Goal: Task Accomplishment & Management: Use online tool/utility

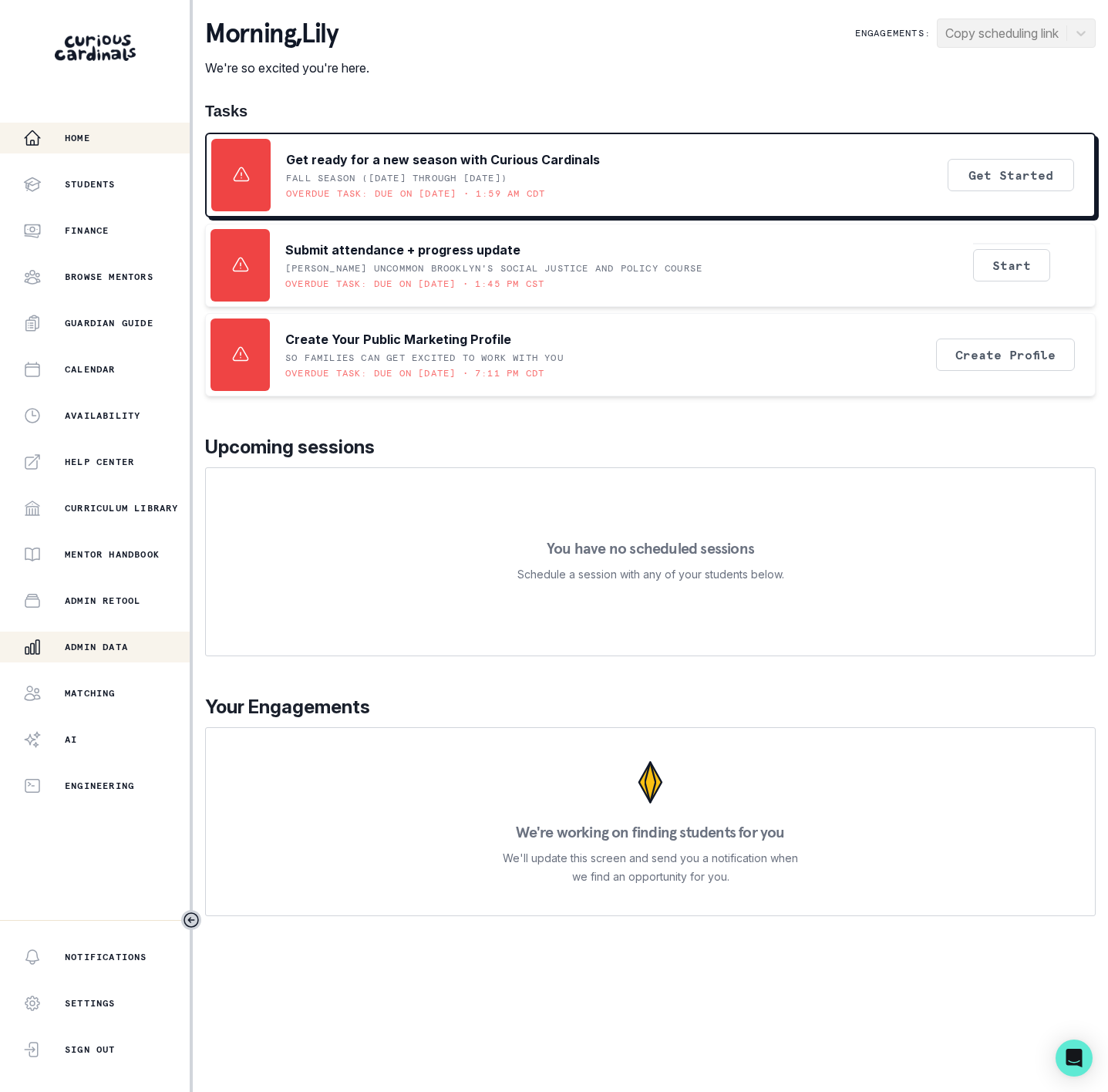
click at [91, 643] on p "Admin Data" at bounding box center [97, 647] width 64 height 13
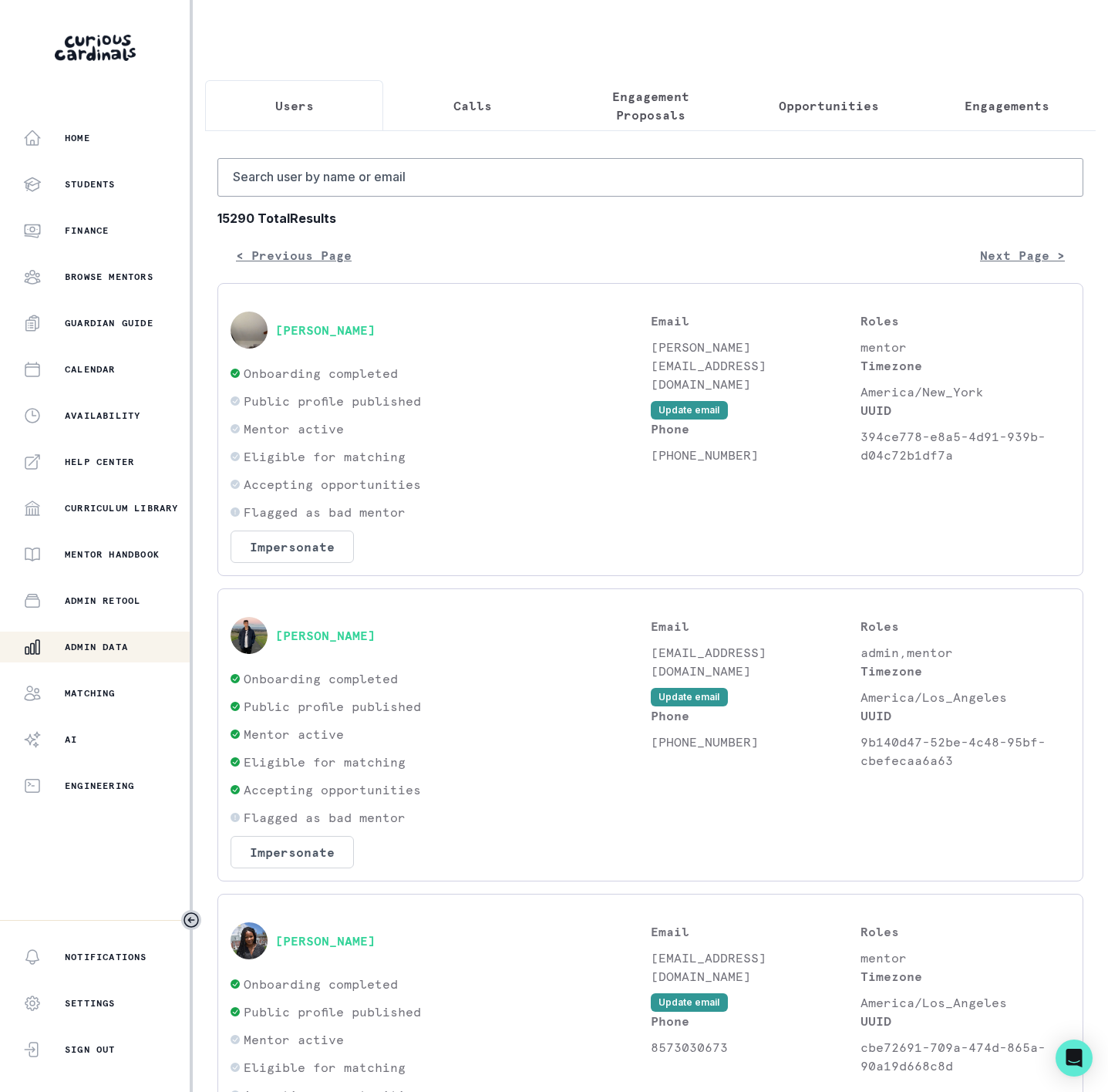
click at [979, 118] on button "Engagements" at bounding box center [1007, 105] width 179 height 51
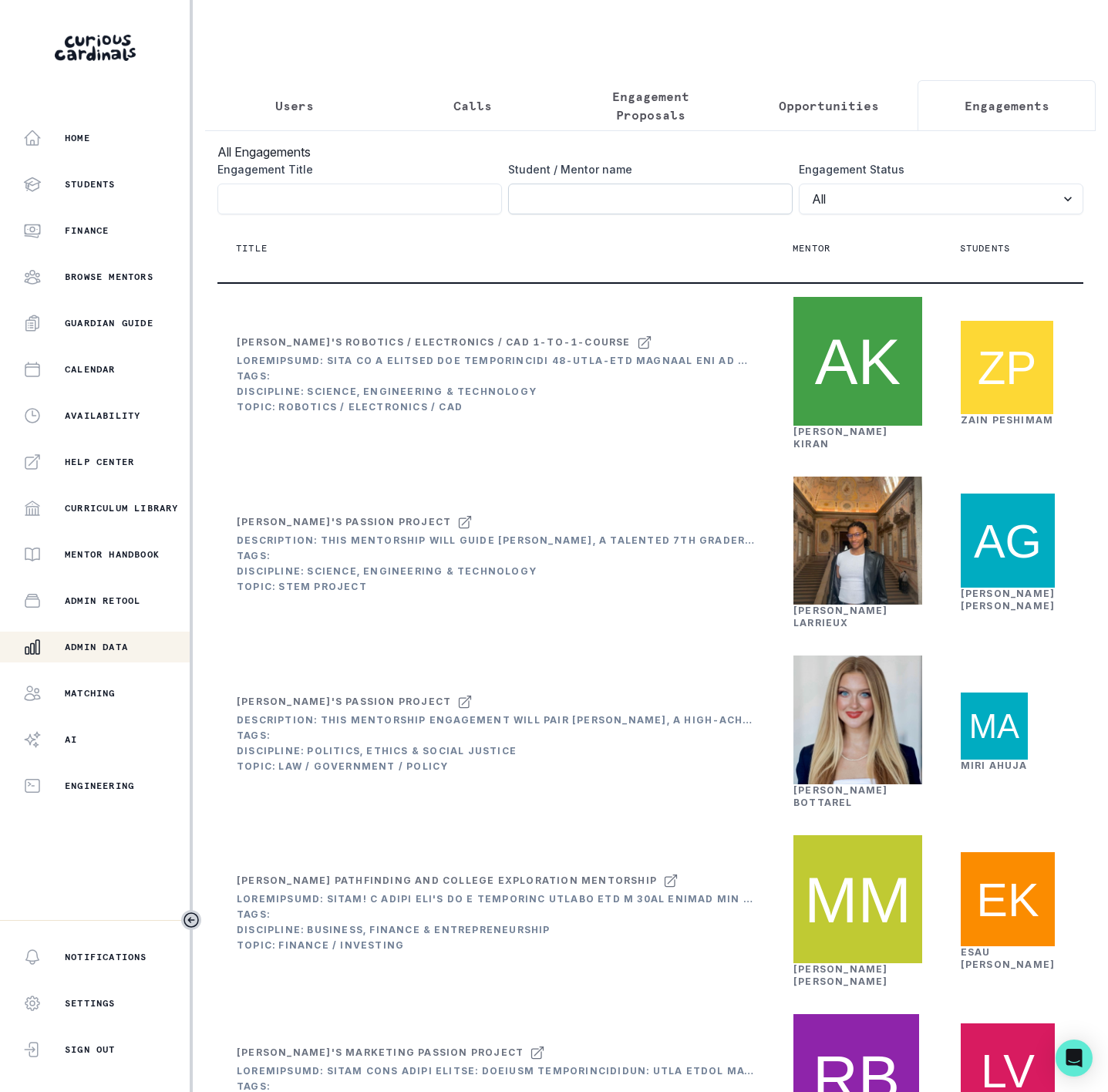
click at [530, 214] on input "Engagement Title" at bounding box center [650, 199] width 285 height 31
paste input "[PERSON_NAME]"
click button "submit" at bounding box center [0, 0] width 0 height 0
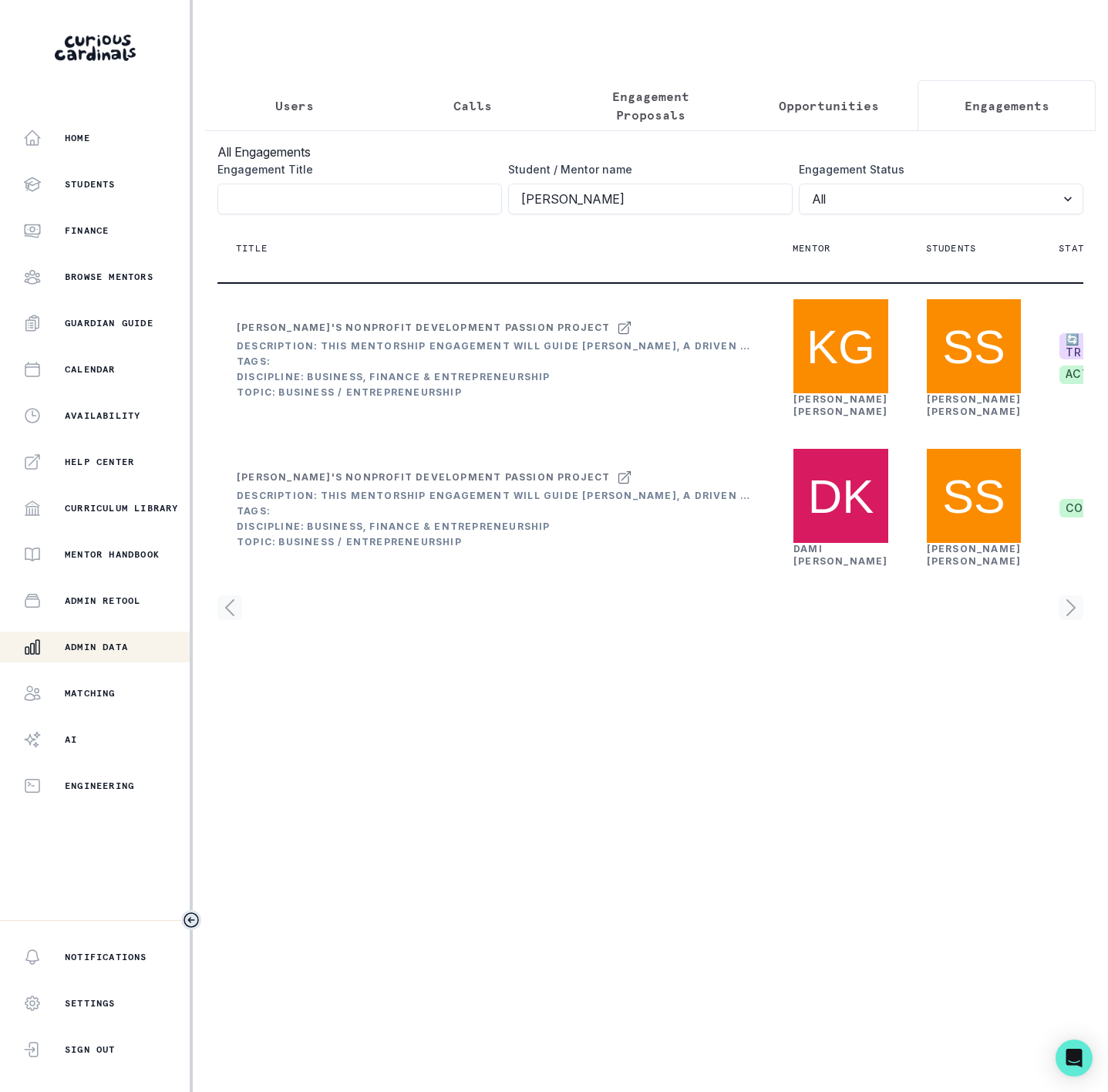
click at [197, 918] on icon "Toggle sidebar" at bounding box center [191, 919] width 18 height 18
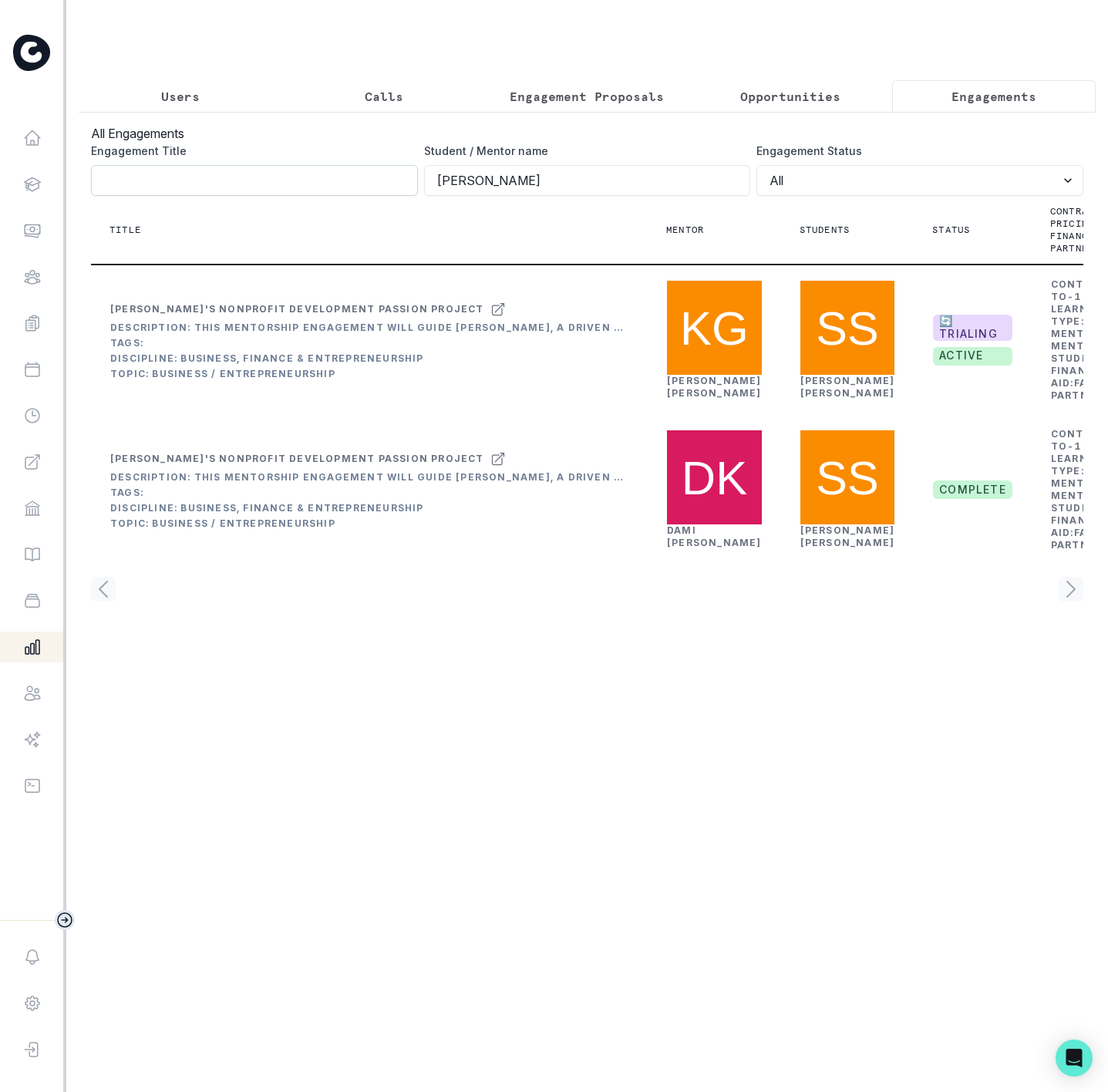
drag, startPoint x: 538, startPoint y: 206, endPoint x: 263, endPoint y: 197, distance: 275.1
click at [263, 196] on div "Engagement Title Student / Mentor name [PERSON_NAME] Engagement Status All Acti…" at bounding box center [587, 169] width 992 height 53
paste input "[PERSON_NAME]"
type input "[PERSON_NAME]"
click button "submit" at bounding box center [0, 0] width 0 height 0
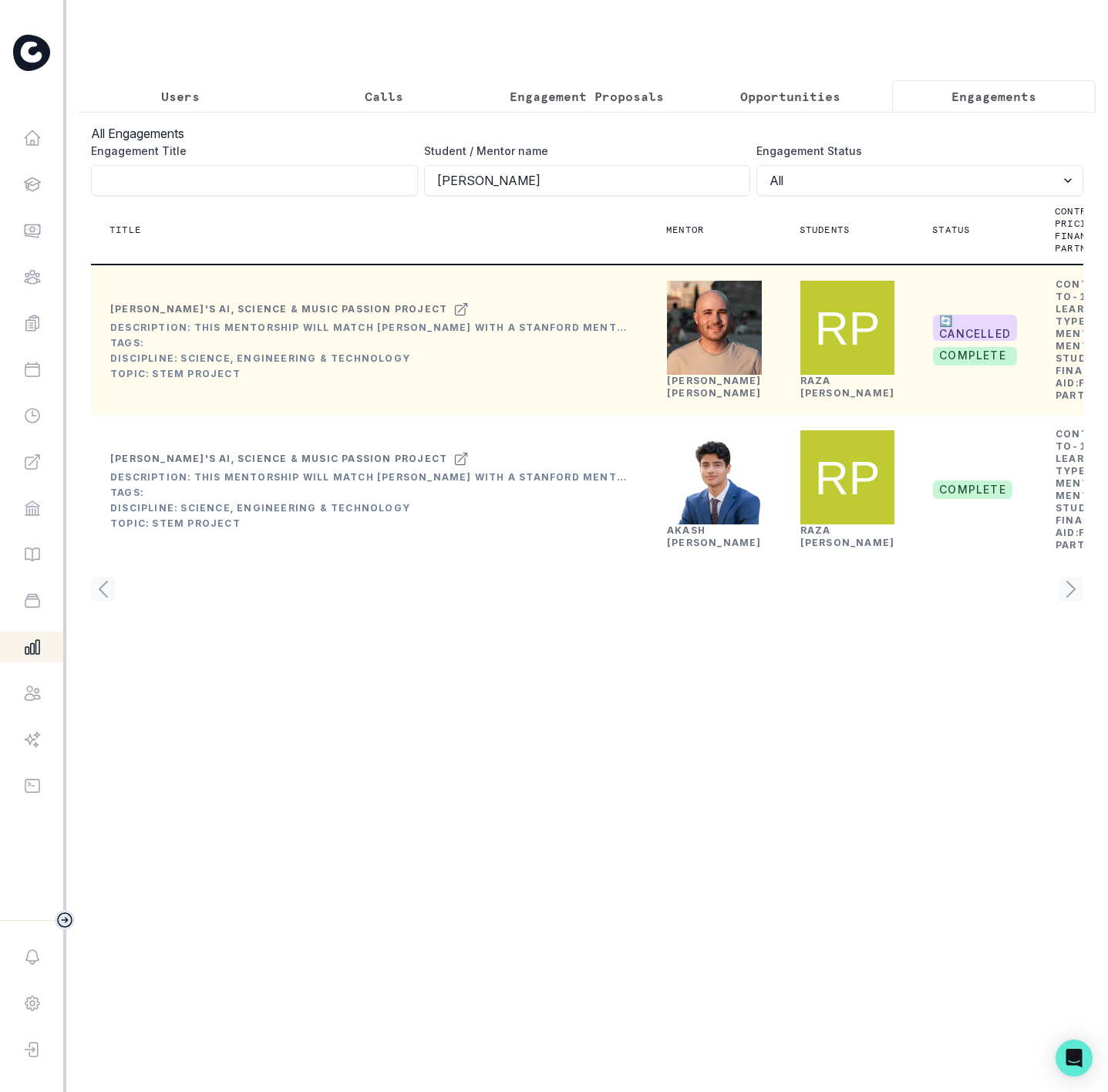
click at [666, 401] on td "[PERSON_NAME]" at bounding box center [714, 340] width 97 height 121
click at [683, 399] on link "[PERSON_NAME]" at bounding box center [714, 386] width 95 height 24
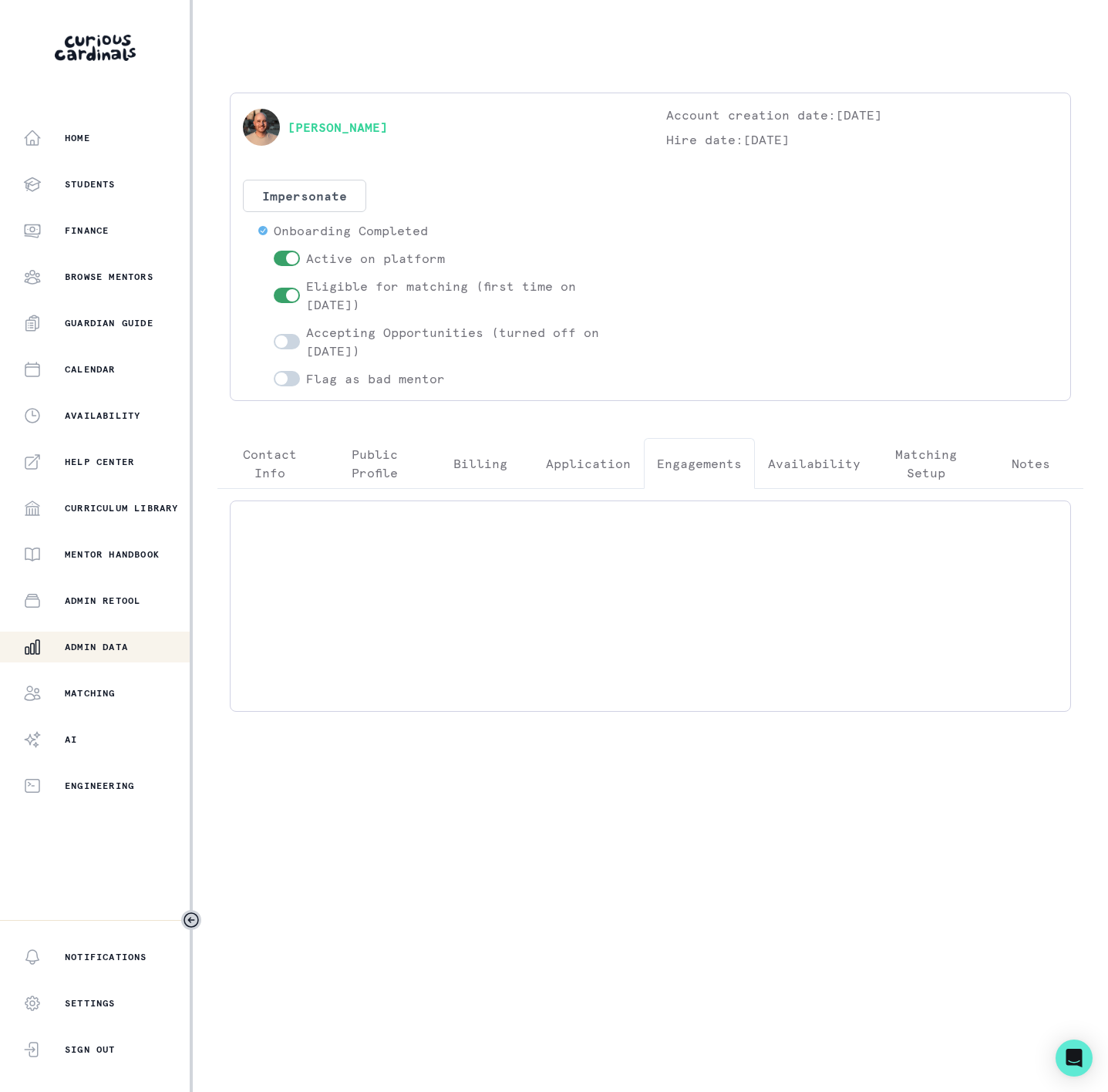
click at [678, 465] on p "Engagements" at bounding box center [700, 462] width 85 height 18
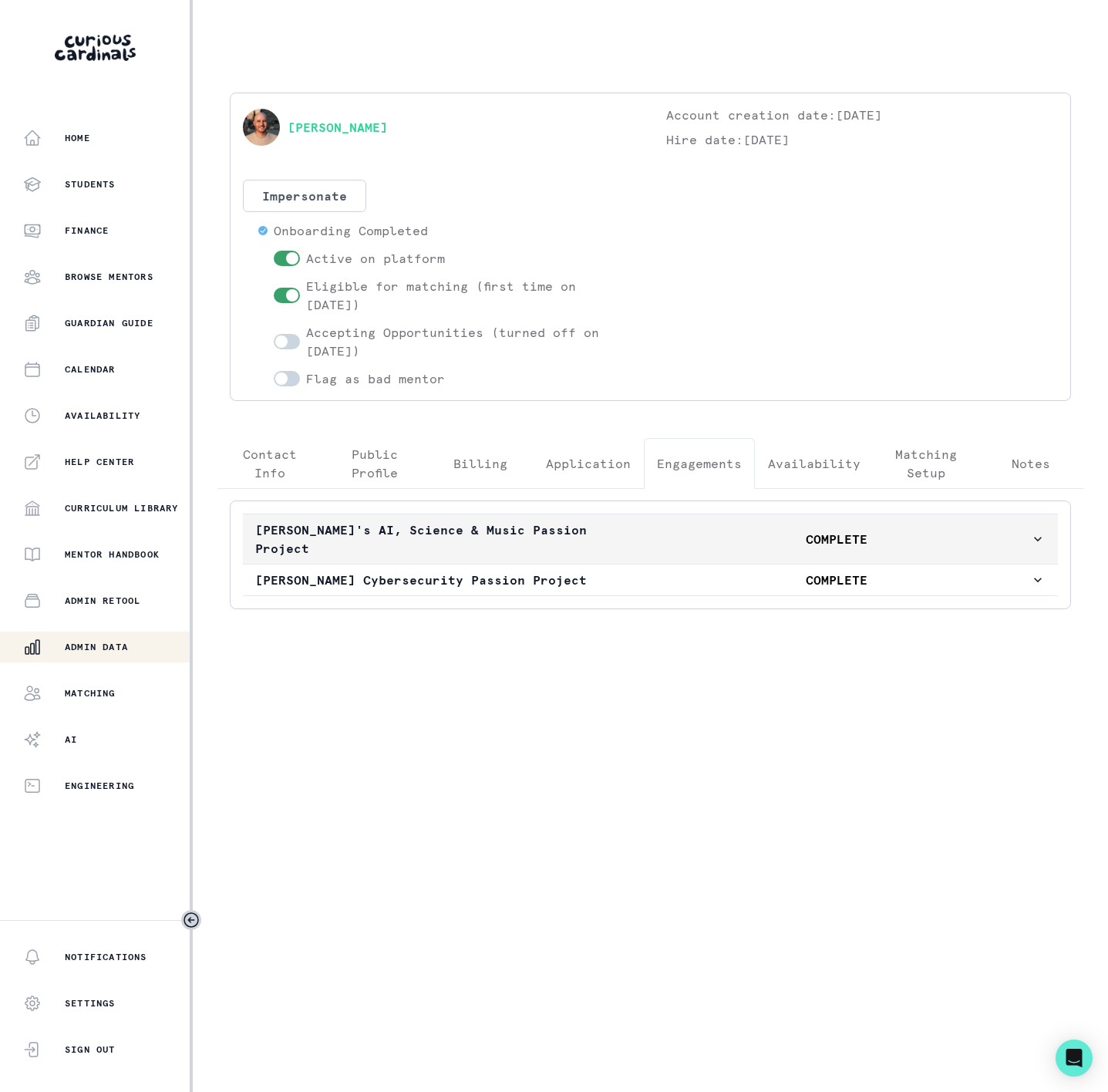
click at [562, 530] on p "[PERSON_NAME]'s AI, Science & Music Passion Project" at bounding box center [449, 539] width 388 height 37
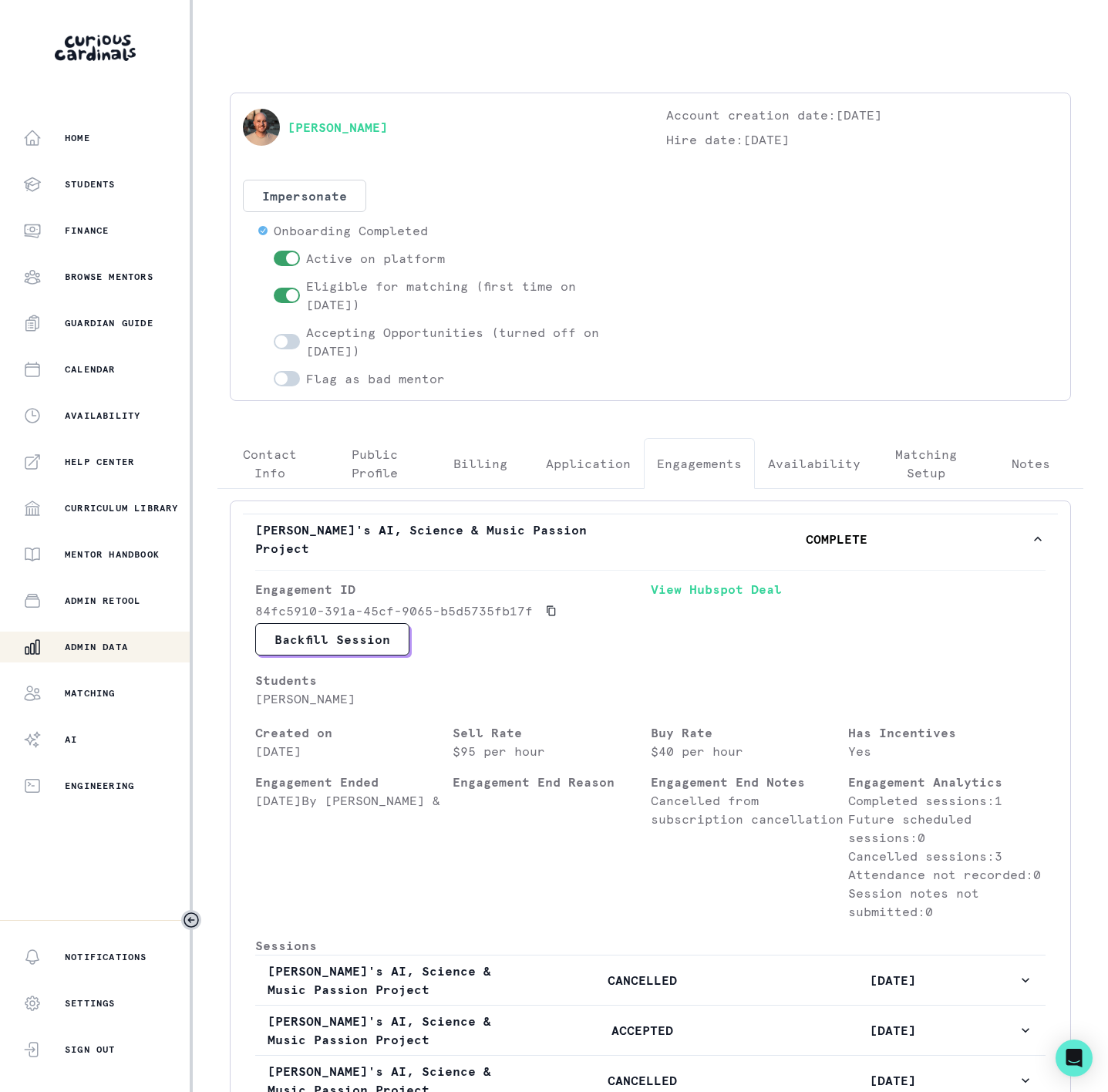
scroll to position [356, 0]
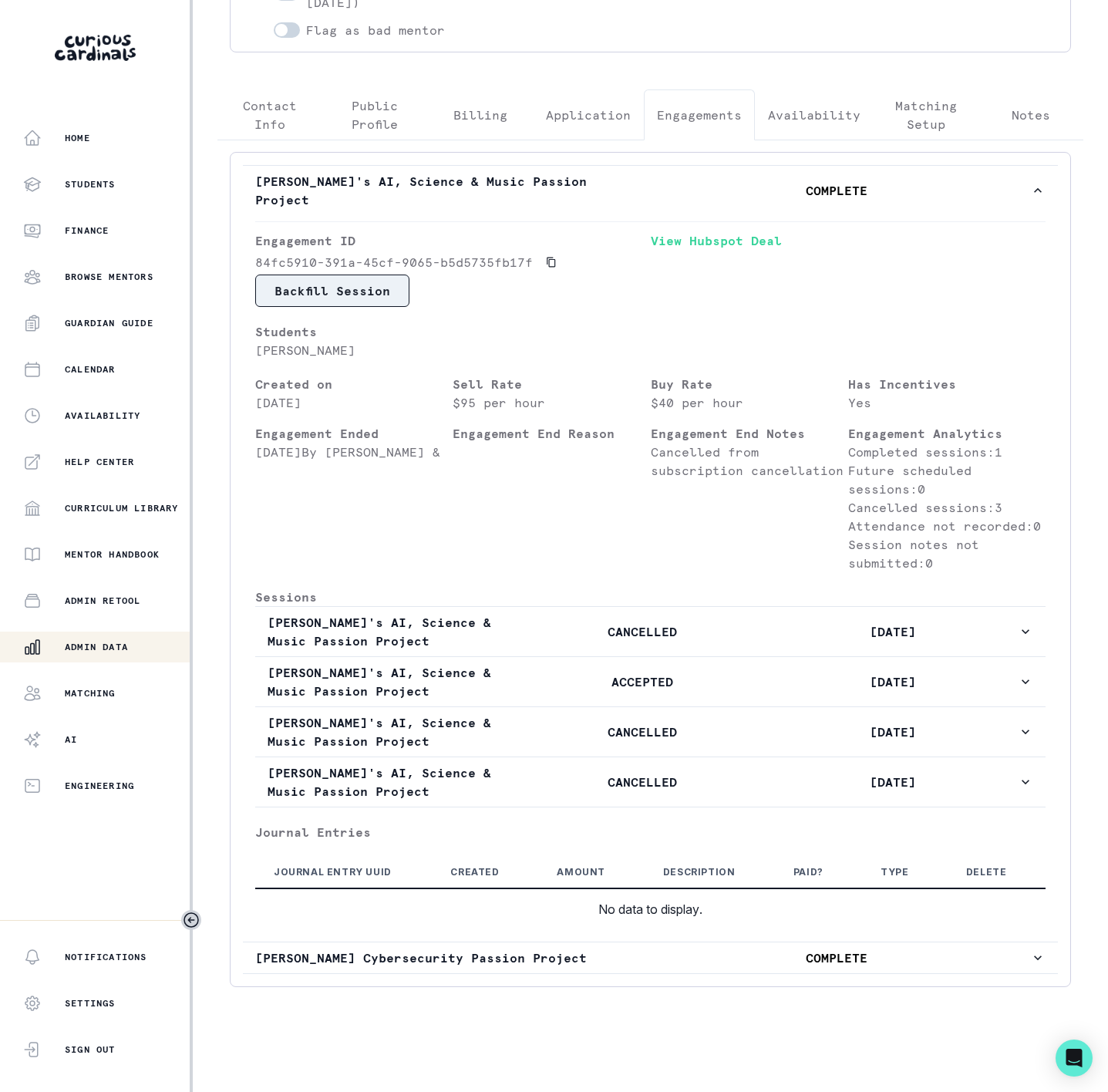
click at [341, 274] on button "Backfill Session" at bounding box center [332, 291] width 154 height 33
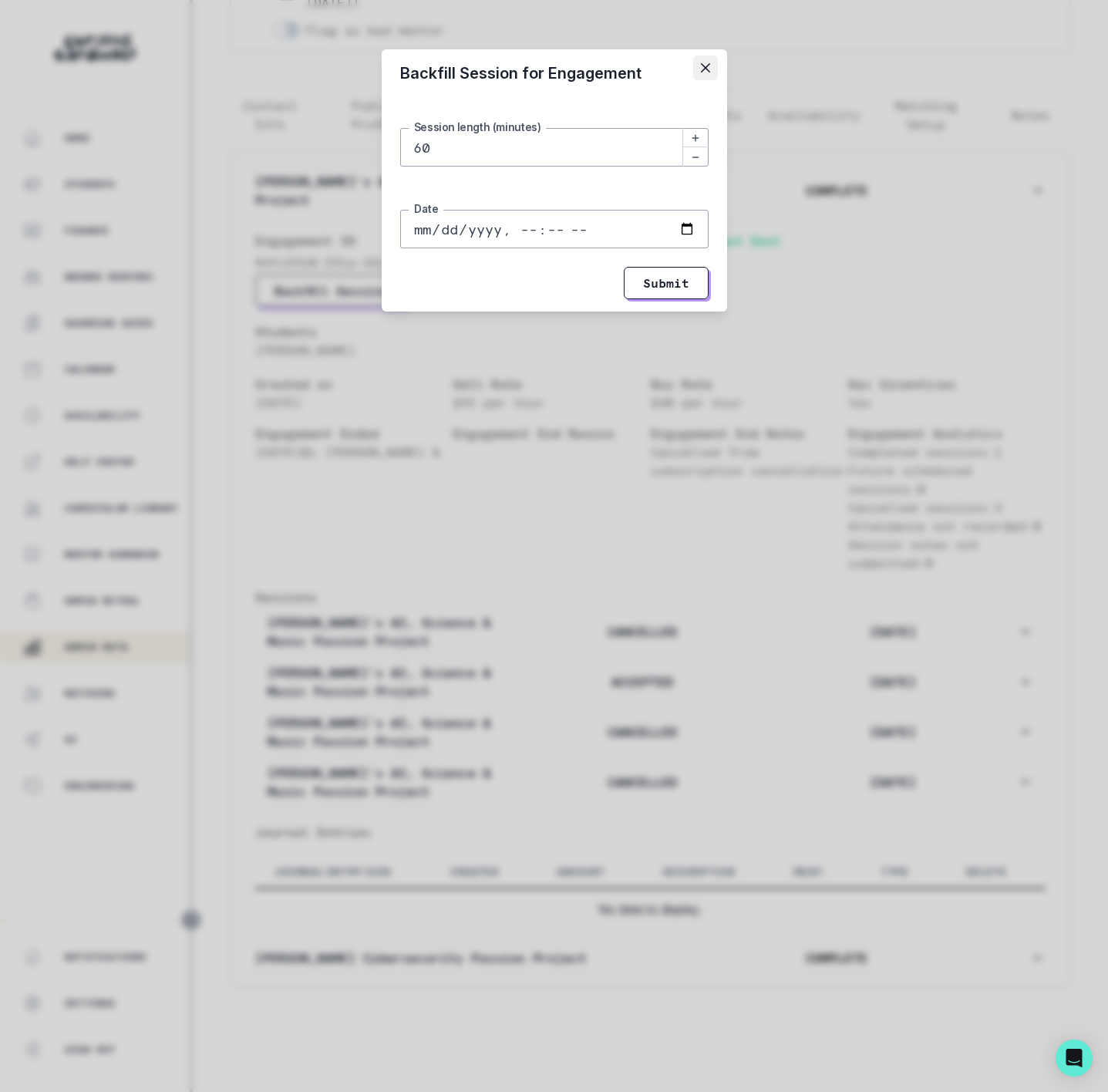
click at [702, 56] on button "Close" at bounding box center [706, 69] width 25 height 25
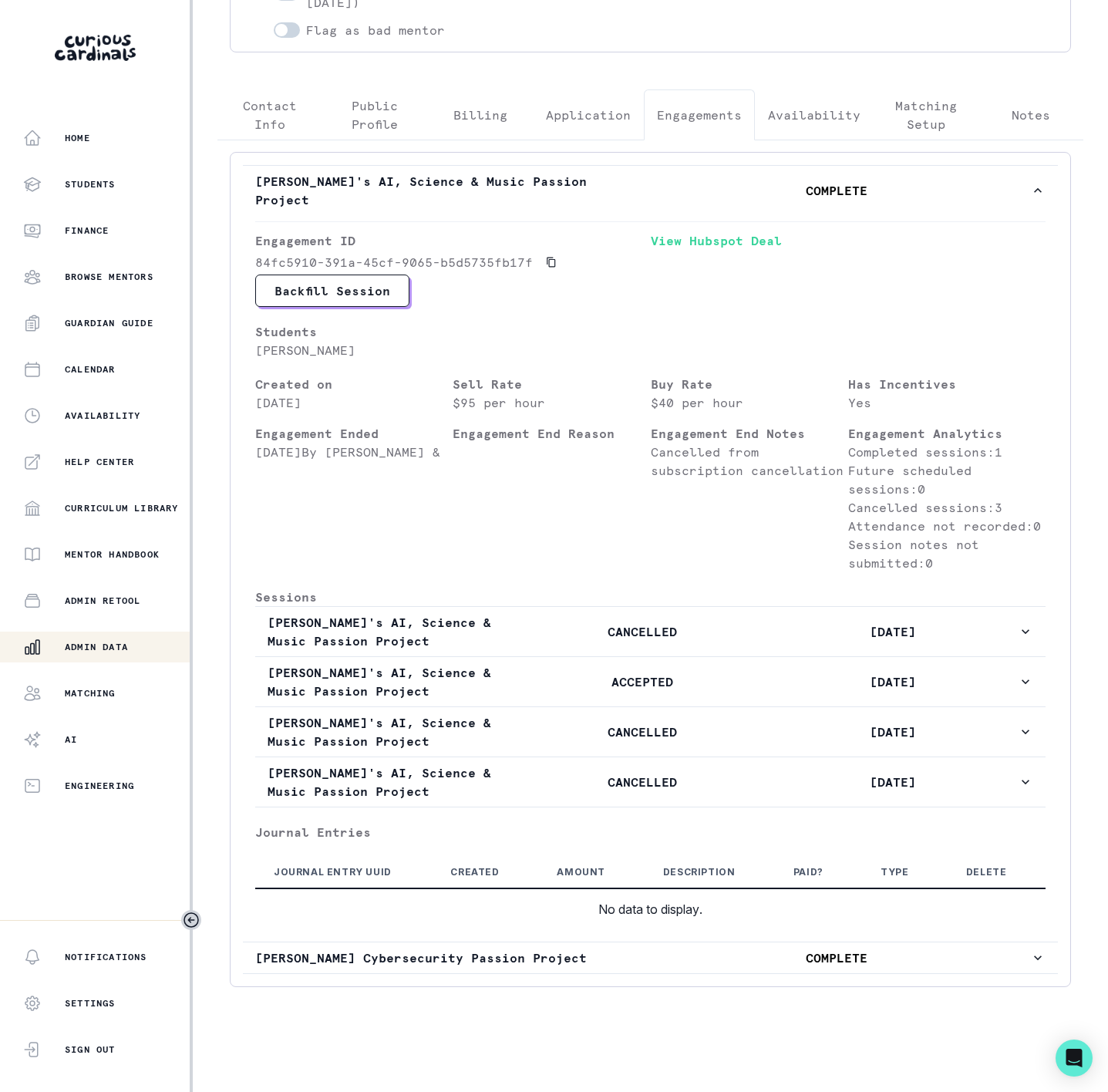
scroll to position [10, 0]
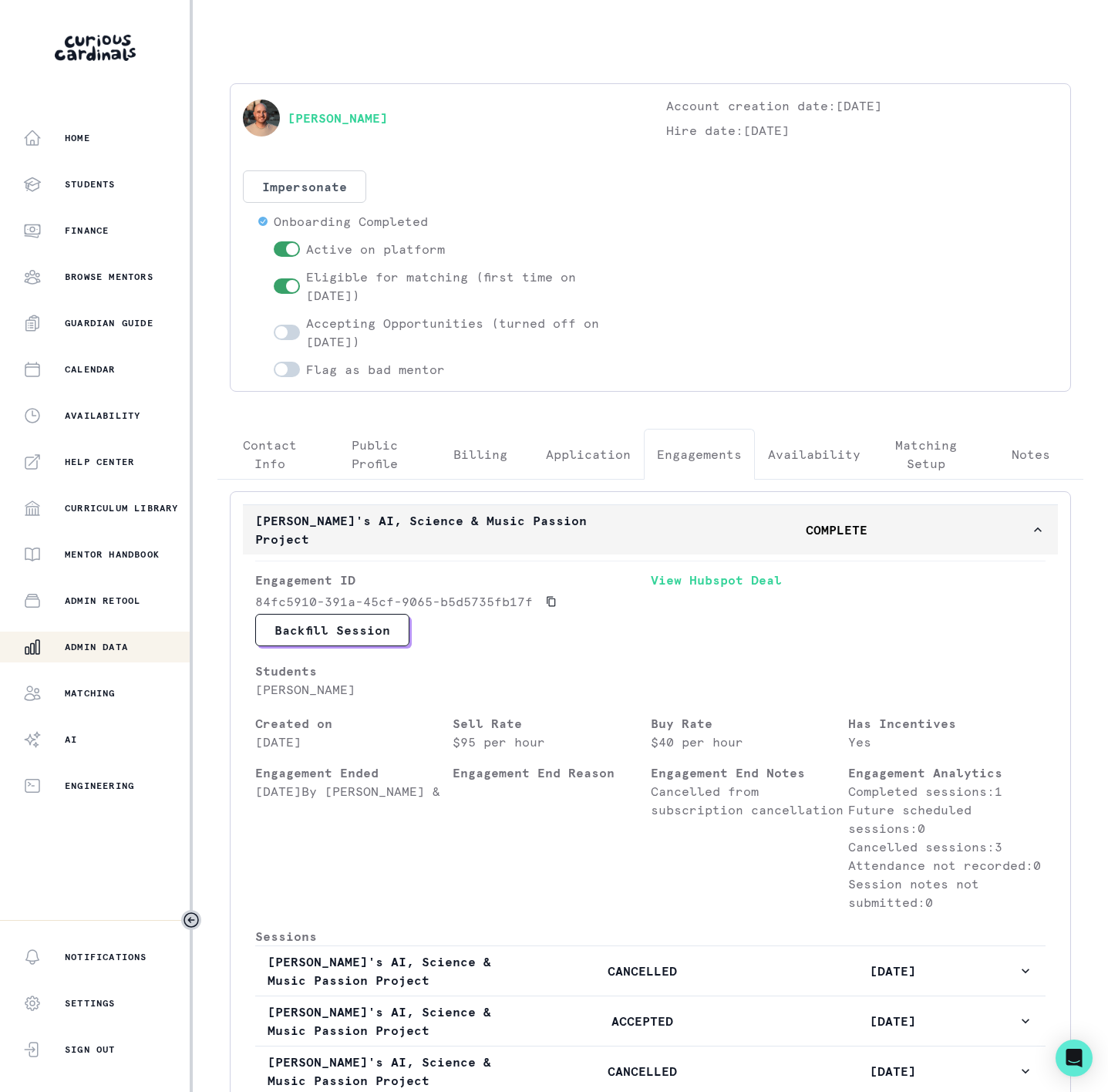
click at [500, 527] on p "[PERSON_NAME]'s AI, Science & Music Passion Project" at bounding box center [449, 530] width 388 height 37
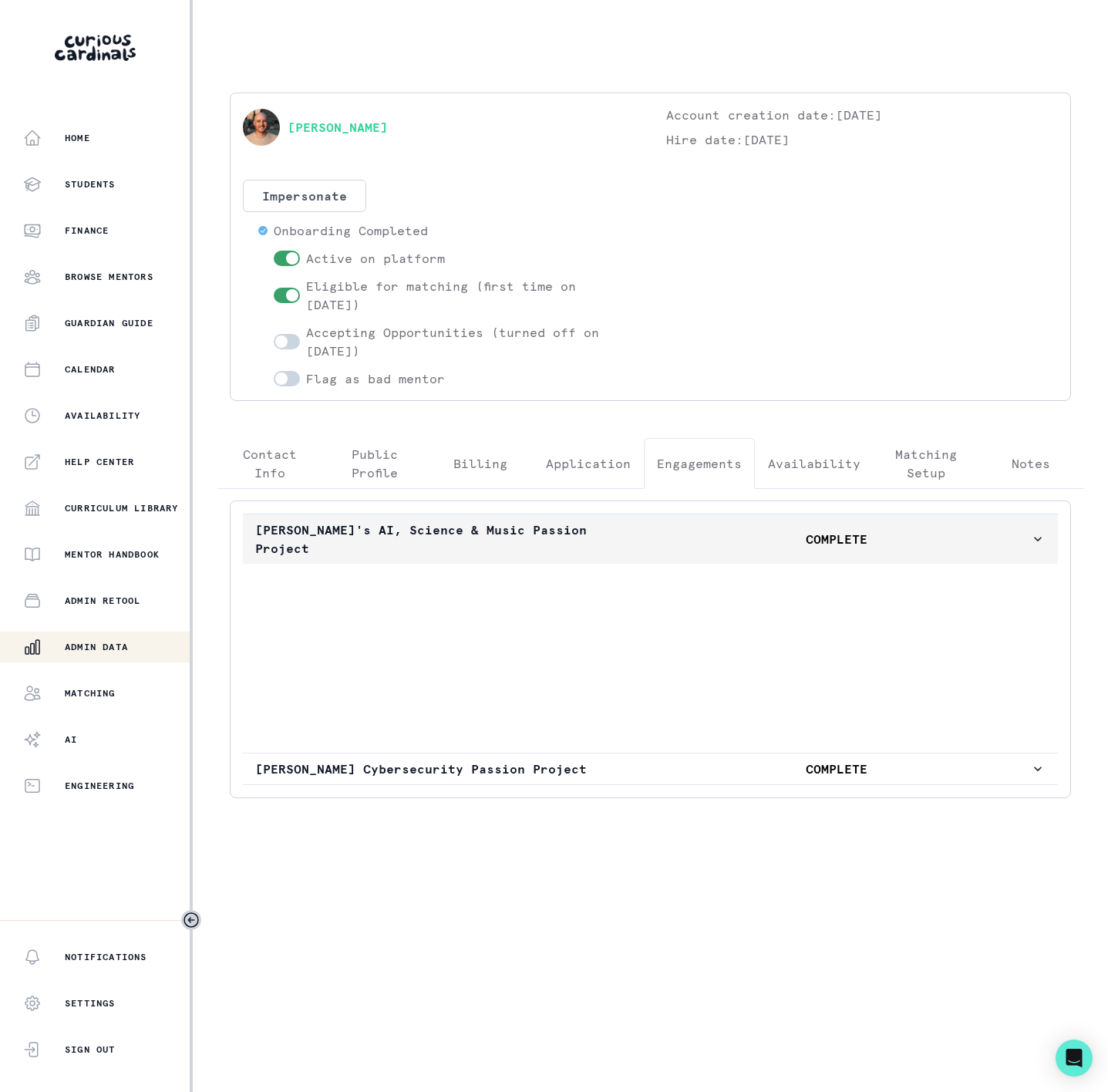
scroll to position [0, 0]
click at [500, 527] on p "[PERSON_NAME]'s AI, Science & Music Passion Project" at bounding box center [449, 539] width 388 height 37
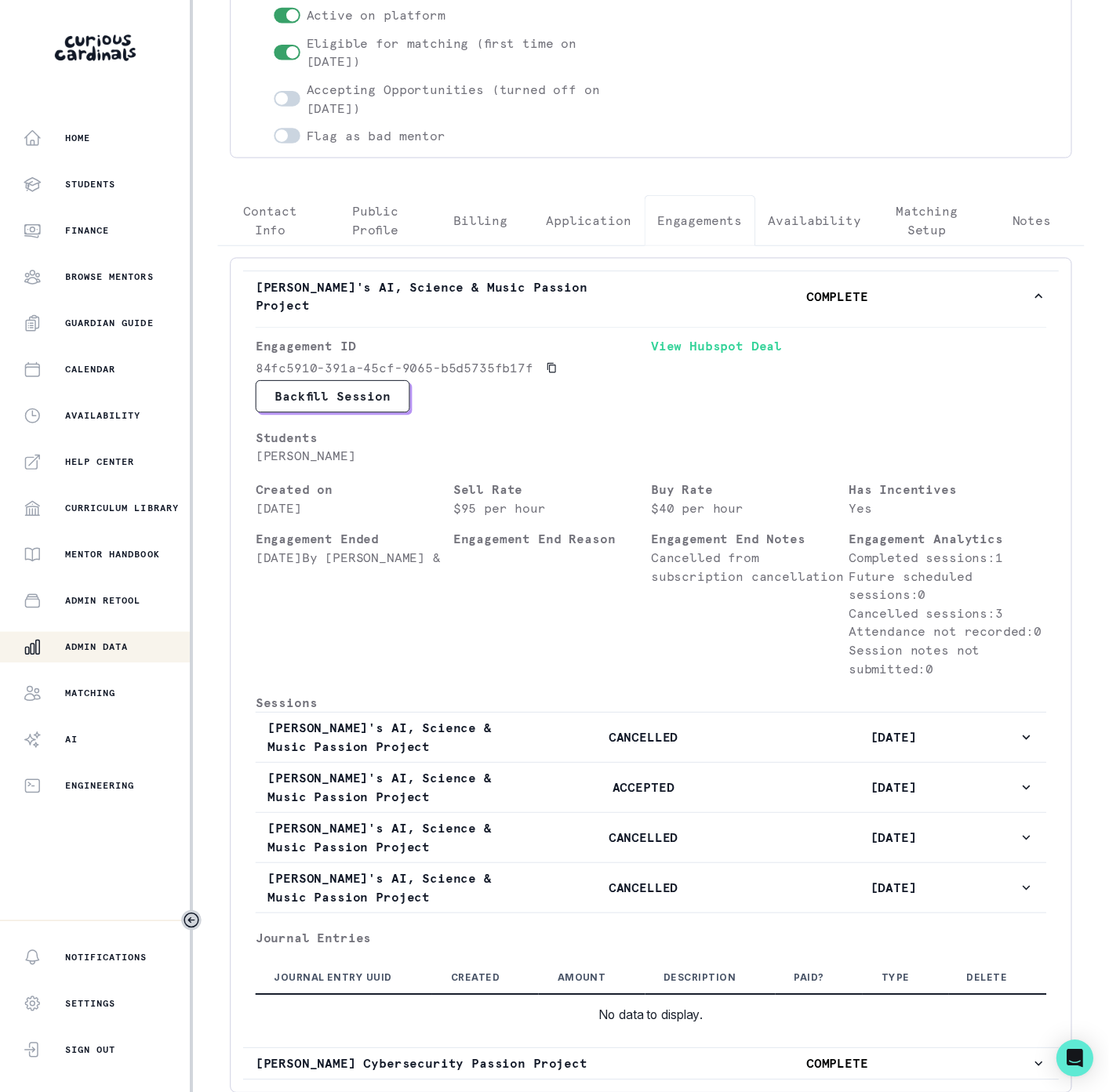
scroll to position [10, 0]
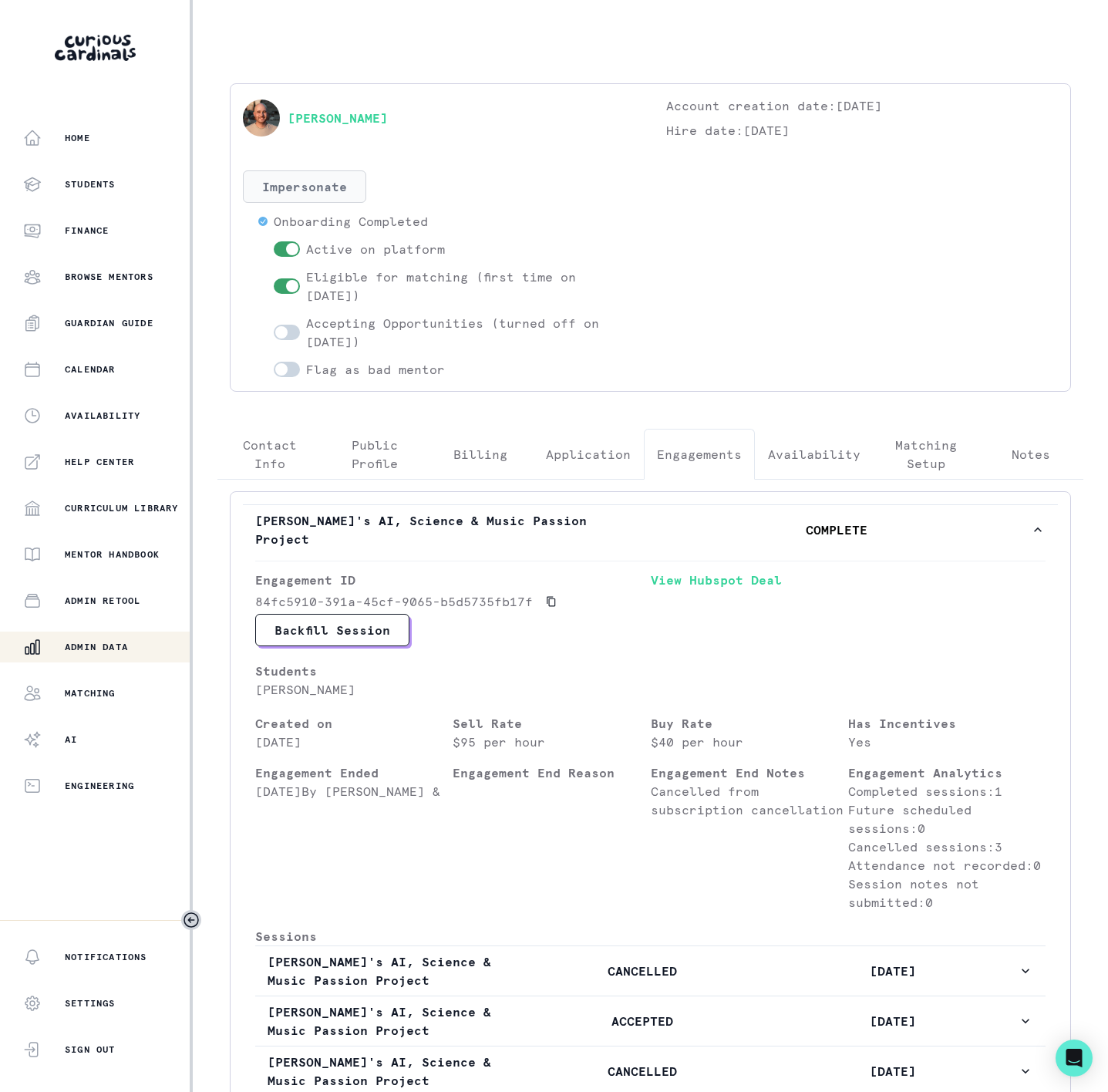
click at [343, 190] on button "Impersonate" at bounding box center [305, 187] width 124 height 33
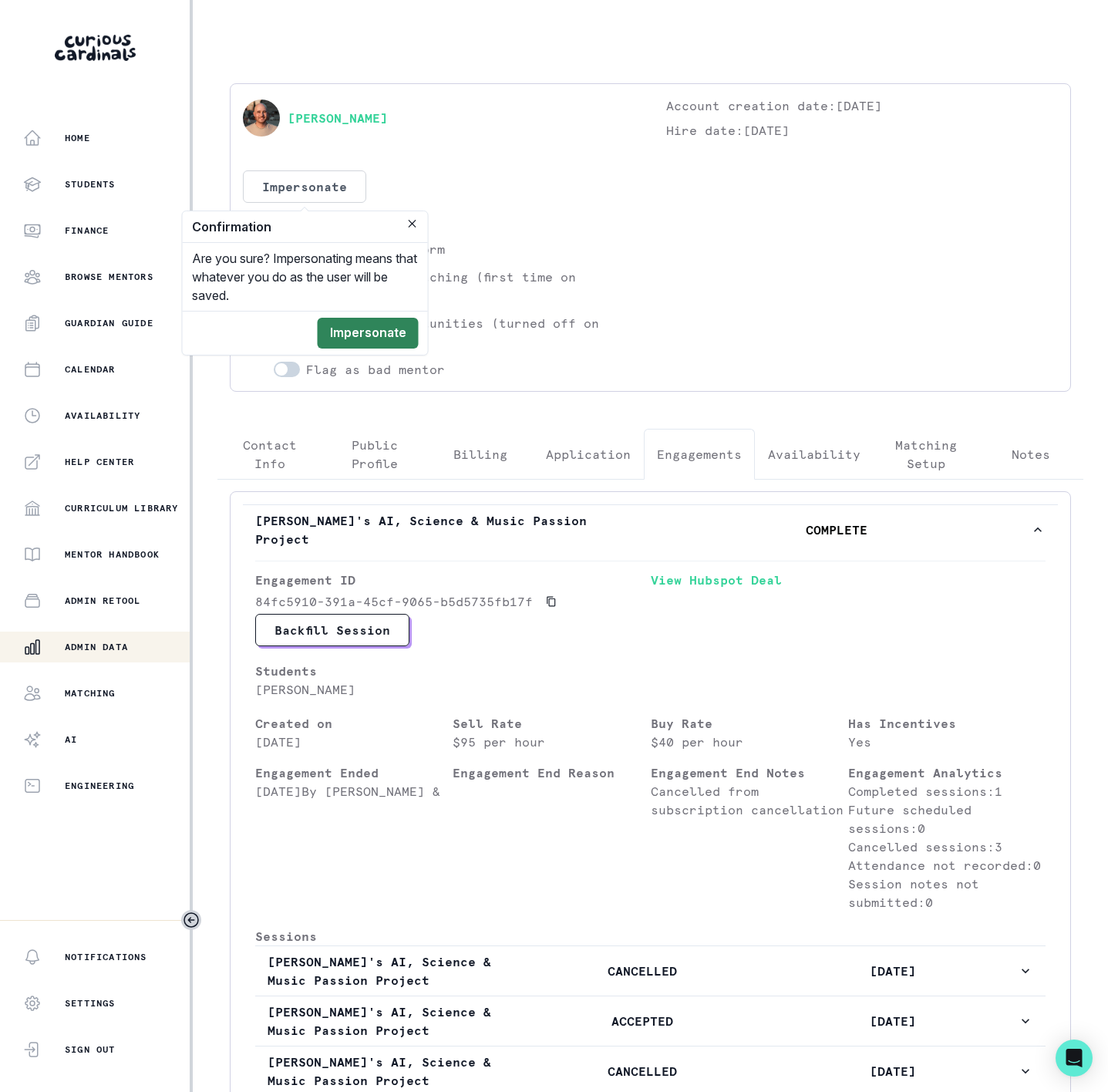
click at [347, 331] on button "Impersonate" at bounding box center [368, 333] width 101 height 31
